Goal: Task Accomplishment & Management: Use online tool/utility

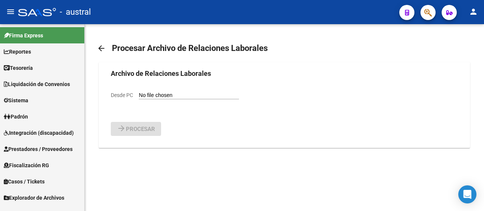
scroll to position [294, 0]
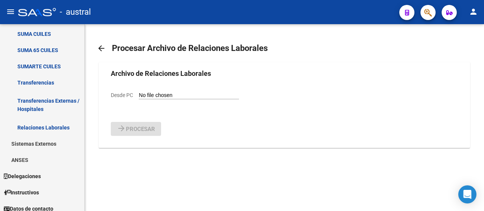
click at [139, 99] on input "Desde PC" at bounding box center [189, 95] width 100 height 7
type input "C:\fakepath\Relaciones_Laborales_[DATE].txt"
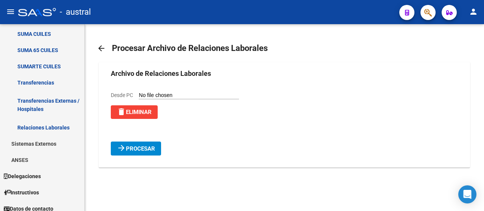
click at [145, 152] on span "Procesar" at bounding box center [140, 149] width 29 height 7
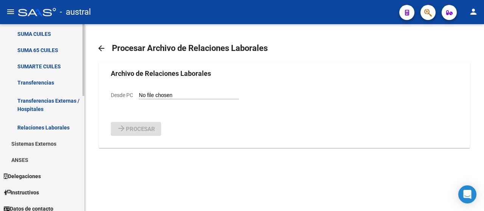
scroll to position [256, 0]
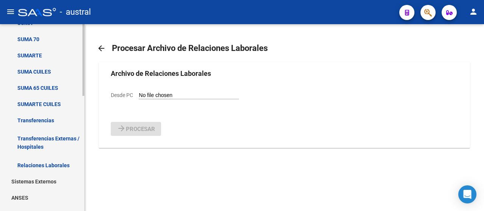
click at [47, 119] on link "Transferencias" at bounding box center [42, 120] width 84 height 16
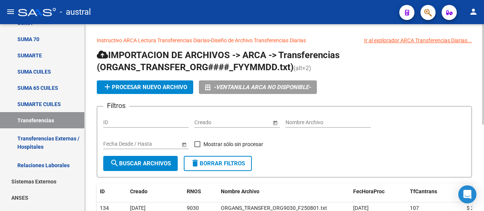
click at [155, 89] on span "add Procesar nuevo archivo" at bounding box center [145, 87] width 84 height 7
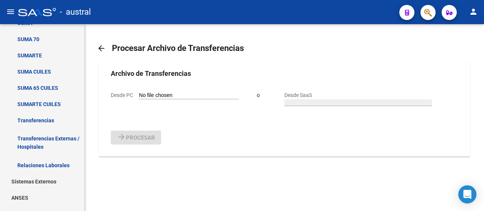
click at [154, 99] on input "Desde PC" at bounding box center [189, 95] width 100 height 7
type input "C:\fakepath\ORGANS_TRANSFER_ORG9030_F250820.txt"
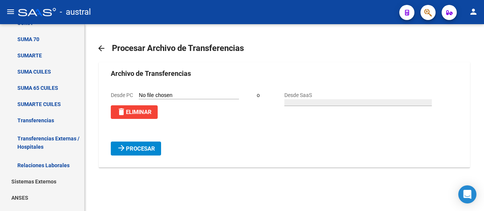
click at [147, 152] on span "Procesar" at bounding box center [140, 149] width 29 height 7
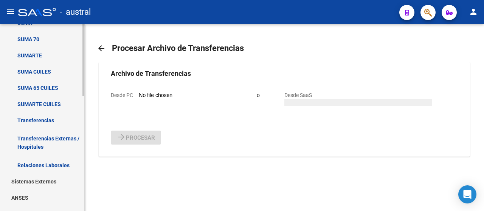
scroll to position [143, 0]
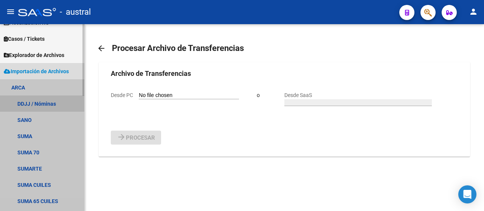
click at [46, 101] on link "DDJJ / Nóminas" at bounding box center [42, 104] width 84 height 16
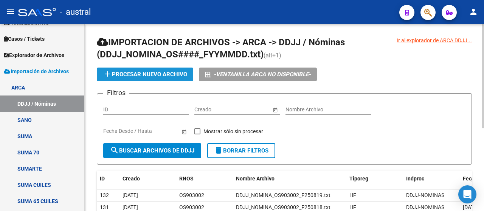
click at [141, 74] on span "add Procesar nuevo archivo" at bounding box center [145, 74] width 84 height 7
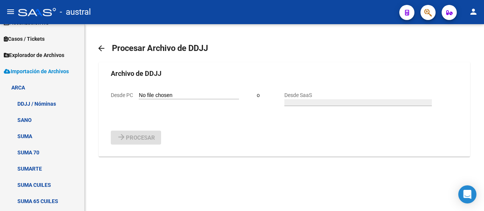
click at [142, 99] on input "Desde PC" at bounding box center [189, 95] width 100 height 7
type input "C:\fakepath\DDJJ_NOMINA_OS903002_F250820.txt"
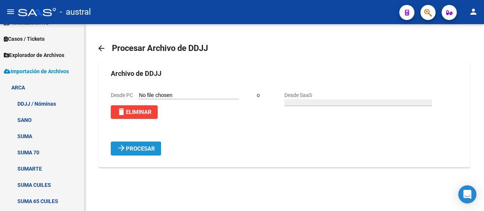
click at [154, 152] on span "Procesar" at bounding box center [140, 149] width 29 height 7
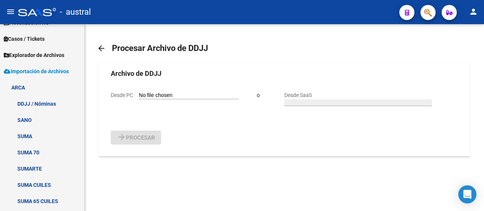
click at [103, 47] on mat-icon "arrow_back" at bounding box center [101, 48] width 9 height 9
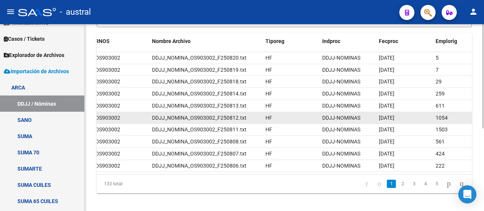
scroll to position [148, 0]
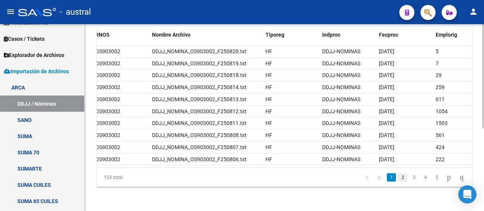
click at [398, 180] on link "2" at bounding box center [402, 178] width 9 height 8
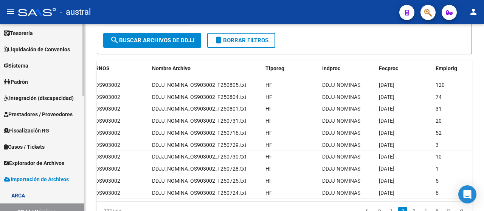
scroll to position [0, 0]
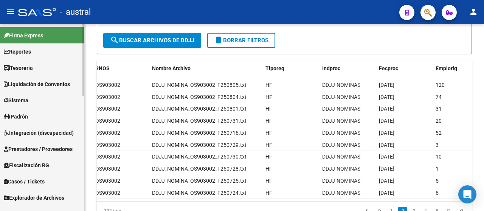
click at [87, 34] on mat-sidenav-container "Firma Express Reportes Tablero de Control Ingresos Percibidos Análisis de todos…" at bounding box center [242, 117] width 484 height 187
click at [44, 68] on link "Tesorería" at bounding box center [42, 68] width 84 height 16
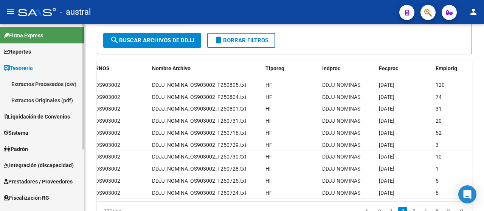
click at [36, 53] on link "Reportes" at bounding box center [42, 52] width 84 height 16
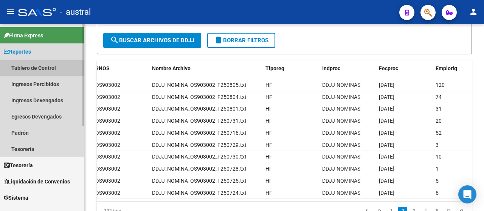
click at [41, 69] on link "Tablero de Control" at bounding box center [42, 68] width 84 height 16
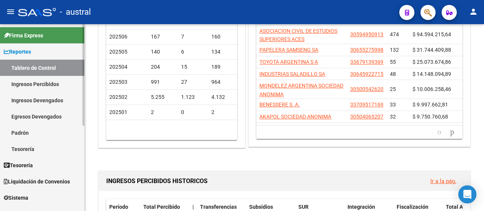
click at [39, 85] on link "Ingresos Percibidos" at bounding box center [42, 84] width 84 height 16
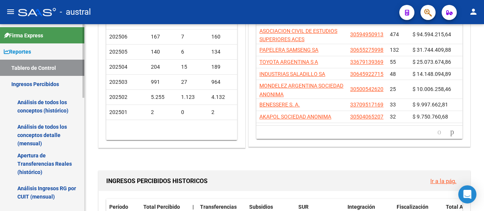
click at [45, 104] on link "Análisis de todos los conceptos (histórico)" at bounding box center [42, 106] width 84 height 29
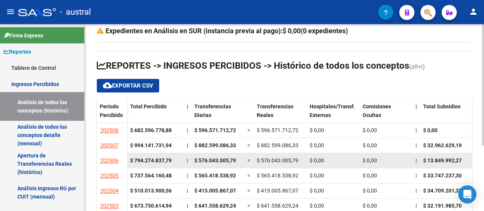
scroll to position [38, 0]
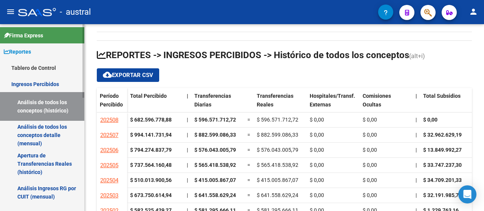
click at [42, 136] on link "Análisis de todos los conceptos detalle (mensual)" at bounding box center [42, 135] width 84 height 29
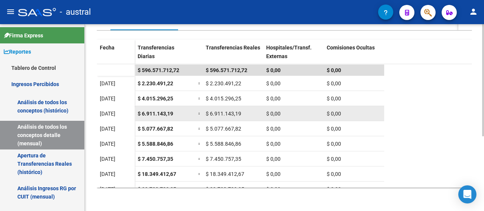
click at [155, 115] on span "$ 6.911.143,19" at bounding box center [156, 114] width 36 height 6
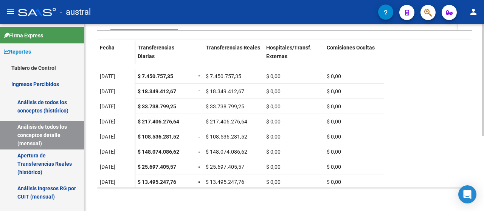
scroll to position [85, 0]
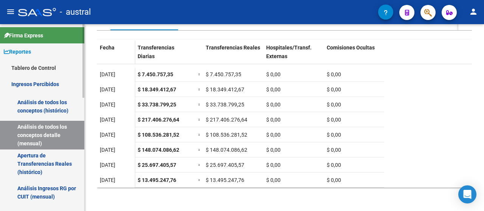
click at [51, 104] on link "Análisis de todos los conceptos (histórico)" at bounding box center [42, 106] width 84 height 29
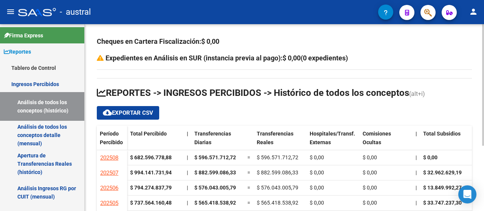
drag, startPoint x: 416, startPoint y: 103, endPoint x: 423, endPoint y: 103, distance: 6.4
click at [416, 103] on app-list-header "REPORTES -> INGRESOS PERCIBIDOS -> Histórico de todos los conceptos (alt+i) clo…" at bounding box center [284, 103] width 375 height 33
